Goal: Communication & Community: Answer question/provide support

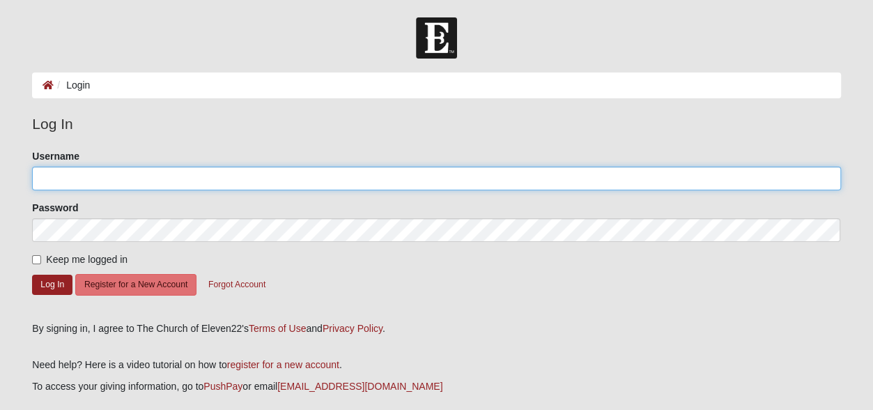
click at [57, 179] on input "Username" at bounding box center [436, 179] width 809 height 24
type input "[EMAIL_ADDRESS][DOMAIN_NAME]"
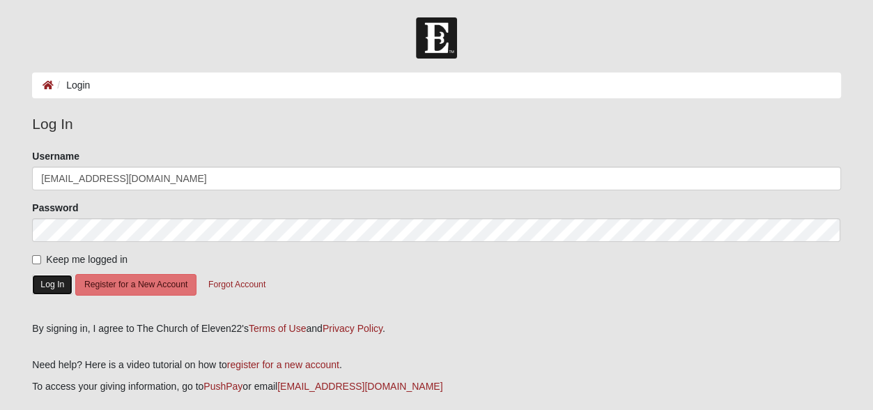
click at [53, 285] on button "Log In" at bounding box center [52, 285] width 40 height 20
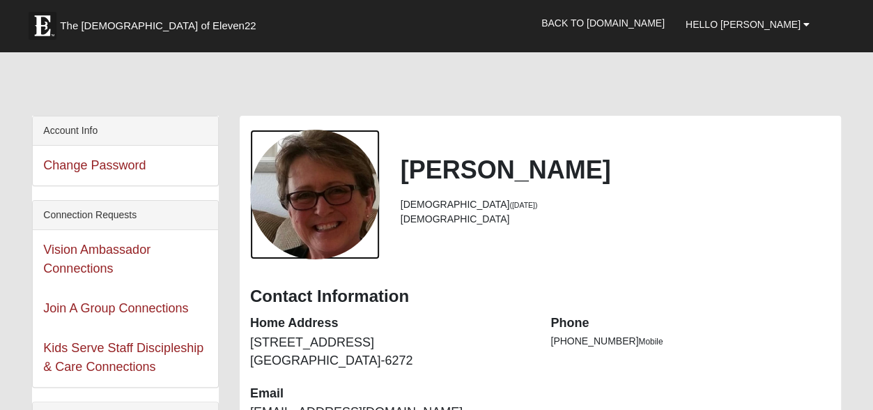
click at [377, 207] on div "View Fullsize Photo" at bounding box center [315, 195] width 130 height 130
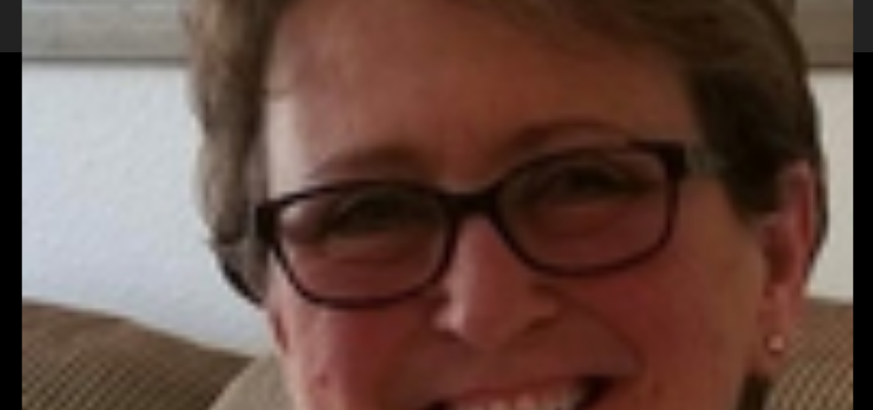
scroll to position [33, 0]
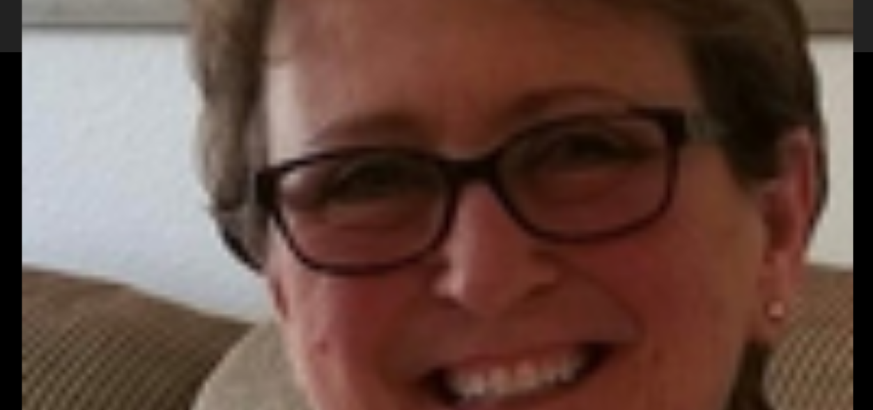
click at [506, 324] on div "View Fullsize Photo" at bounding box center [437, 172] width 830 height 830
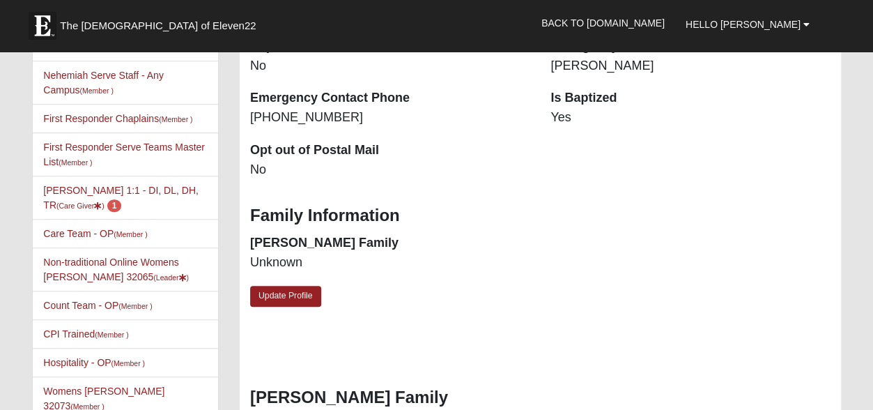
scroll to position [402, 0]
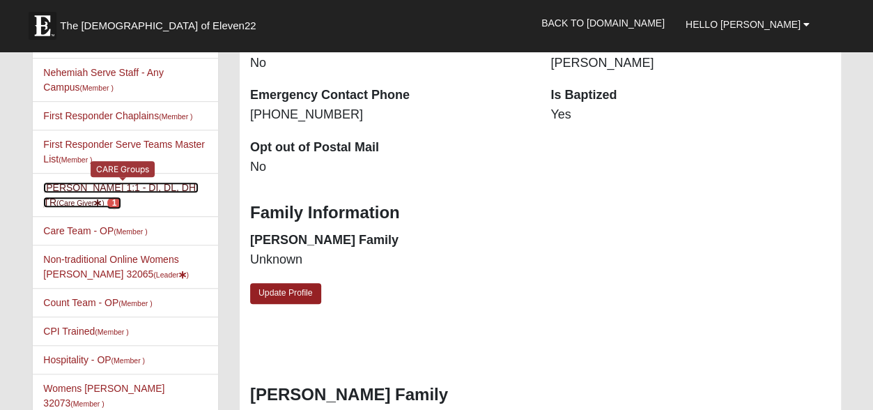
click at [121, 183] on link "Bridget Turner Jennings 1:1 - DI, DL, DH, TR (Care Giver ) 1" at bounding box center [120, 195] width 155 height 26
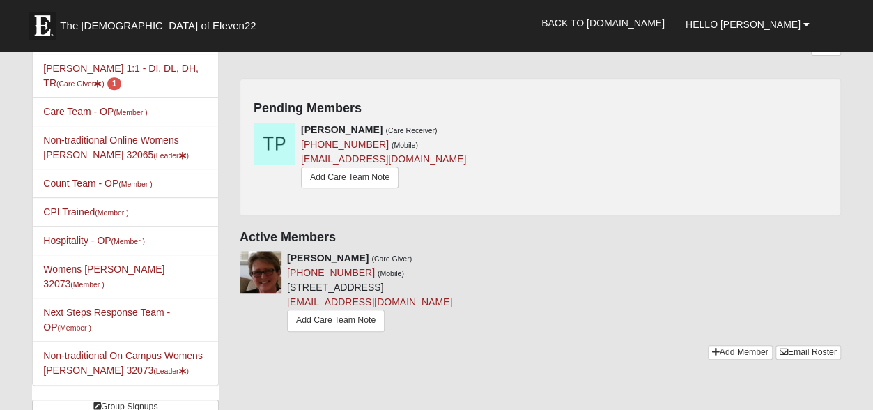
scroll to position [260, 0]
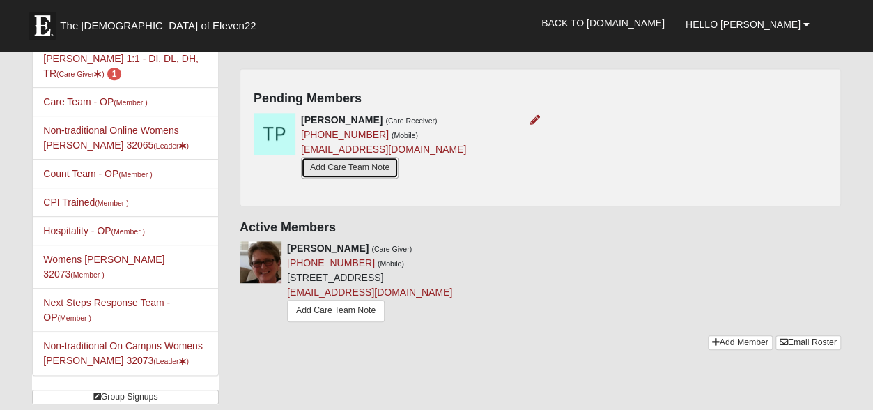
click at [346, 167] on link "Add Care Team Note" at bounding box center [350, 168] width 98 height 22
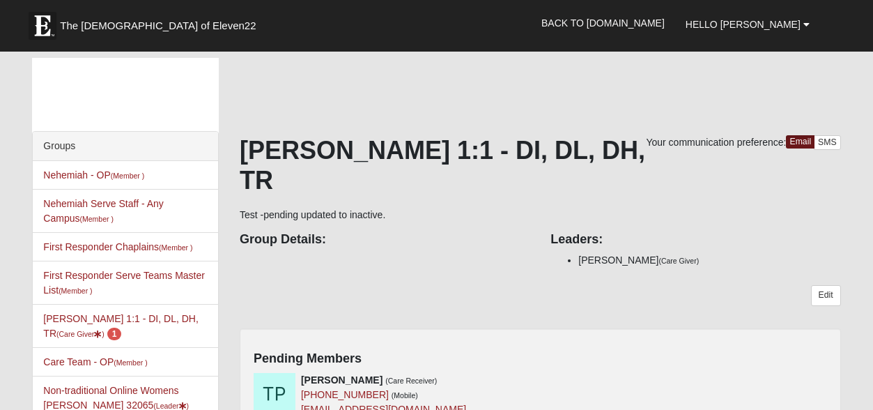
scroll to position [260, 0]
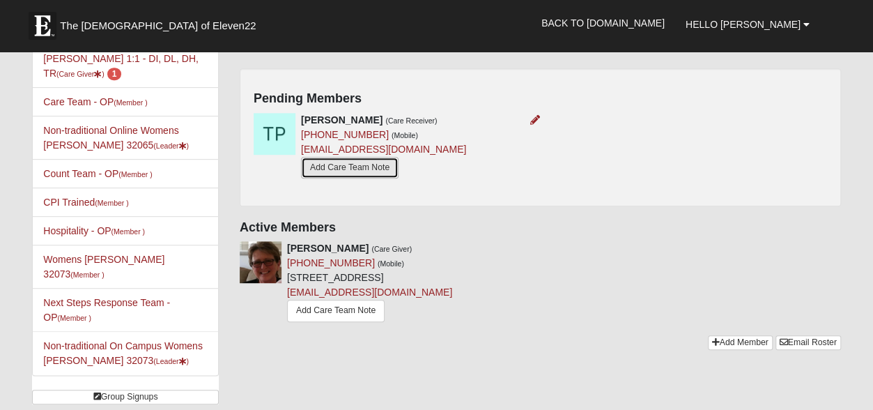
click at [349, 167] on link "Add Care Team Note" at bounding box center [350, 168] width 98 height 22
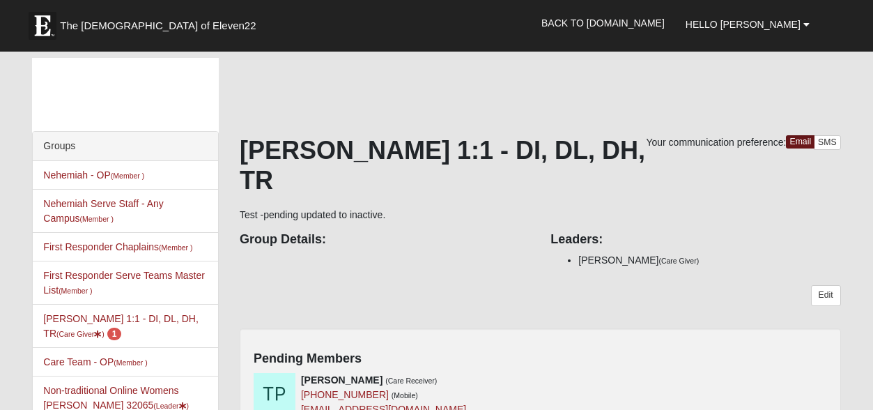
scroll to position [260, 0]
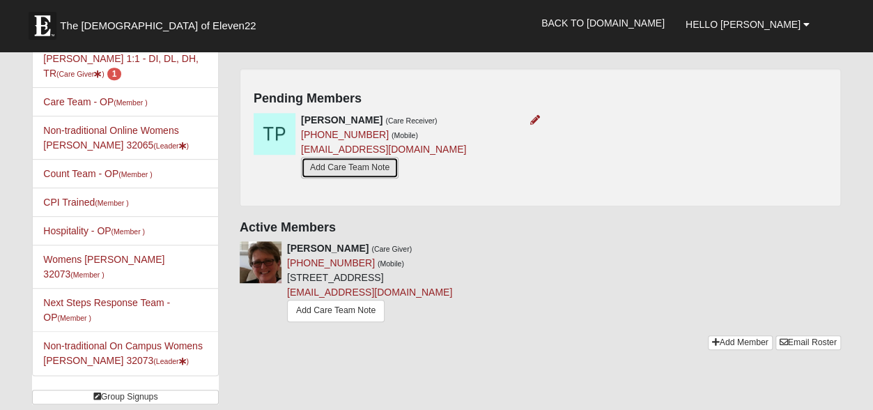
click at [347, 171] on link "Add Care Team Note" at bounding box center [350, 168] width 98 height 22
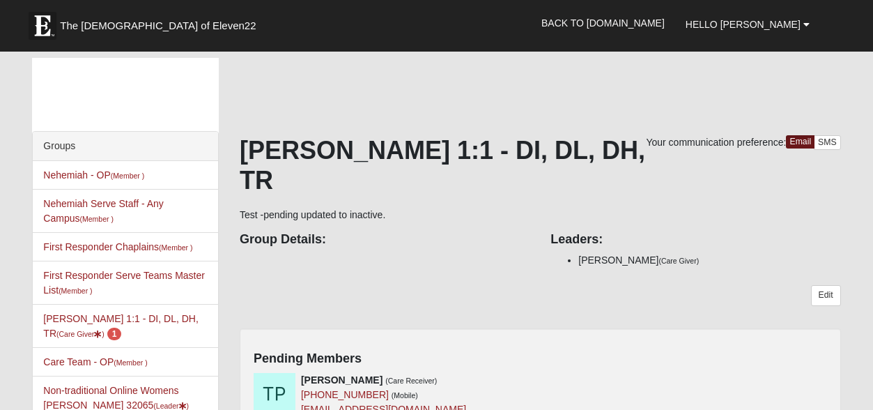
scroll to position [260, 0]
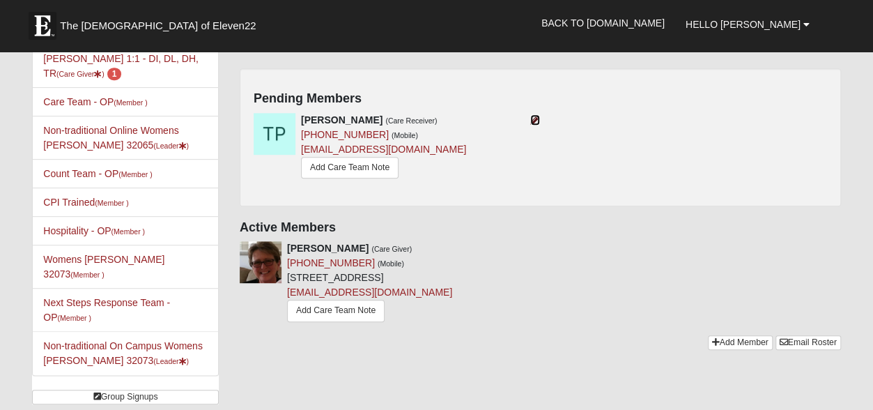
click at [534, 118] on icon at bounding box center [535, 120] width 10 height 10
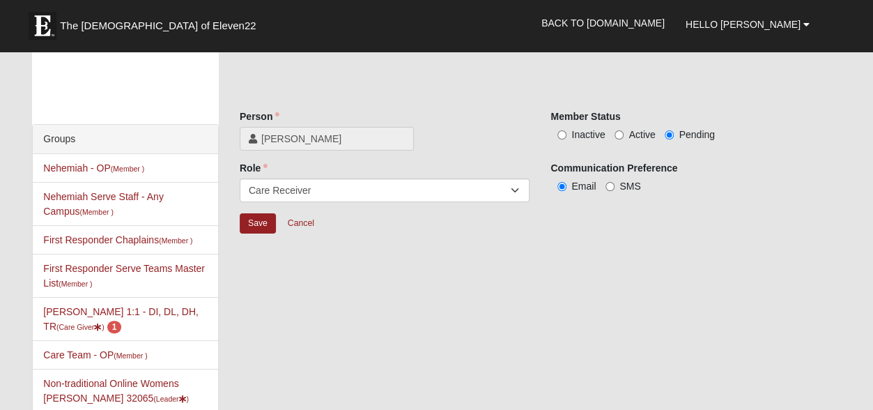
scroll to position [6, 0]
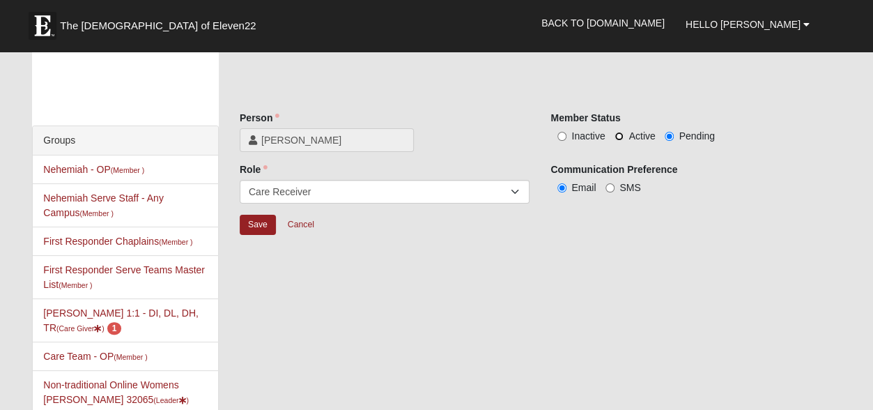
click at [621, 136] on input "Active" at bounding box center [619, 136] width 9 height 9
radio input "true"
click at [266, 229] on input "Save" at bounding box center [258, 225] width 36 height 20
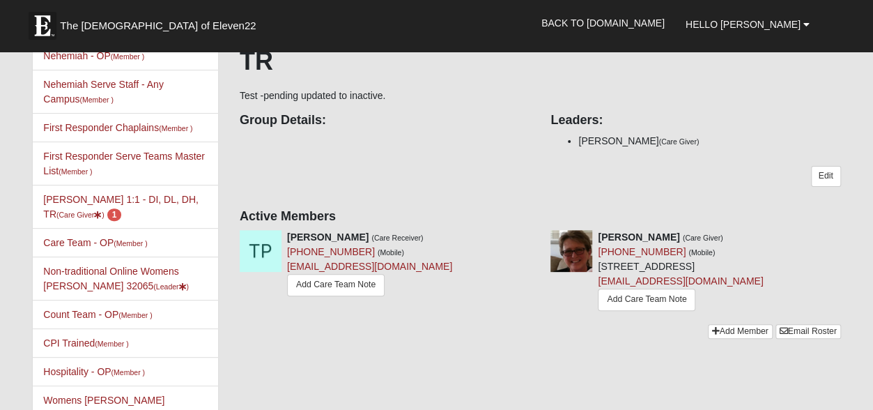
scroll to position [130, 0]
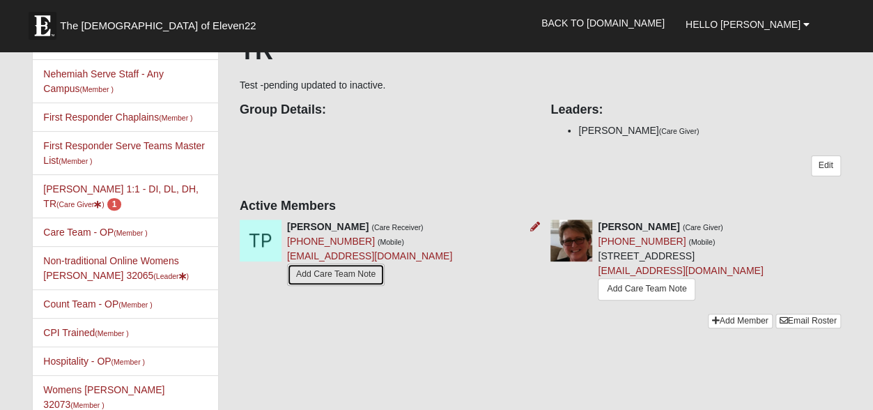
click at [330, 274] on link "Add Care Team Note" at bounding box center [336, 274] width 98 height 22
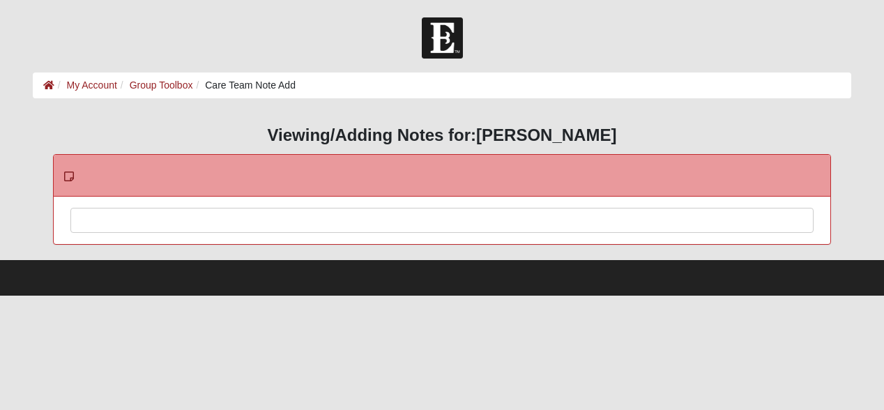
click at [78, 217] on div at bounding box center [442, 238] width 742 height 61
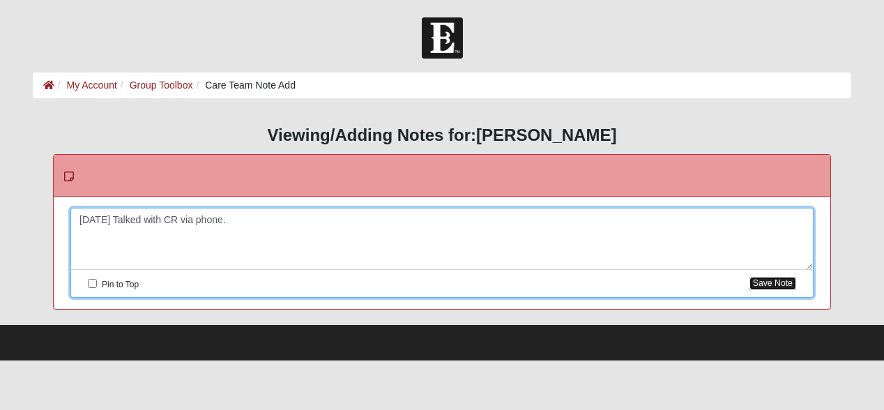
click at [774, 280] on button "Save Note" at bounding box center [772, 283] width 47 height 13
